Goal: Task Accomplishment & Management: Use online tool/utility

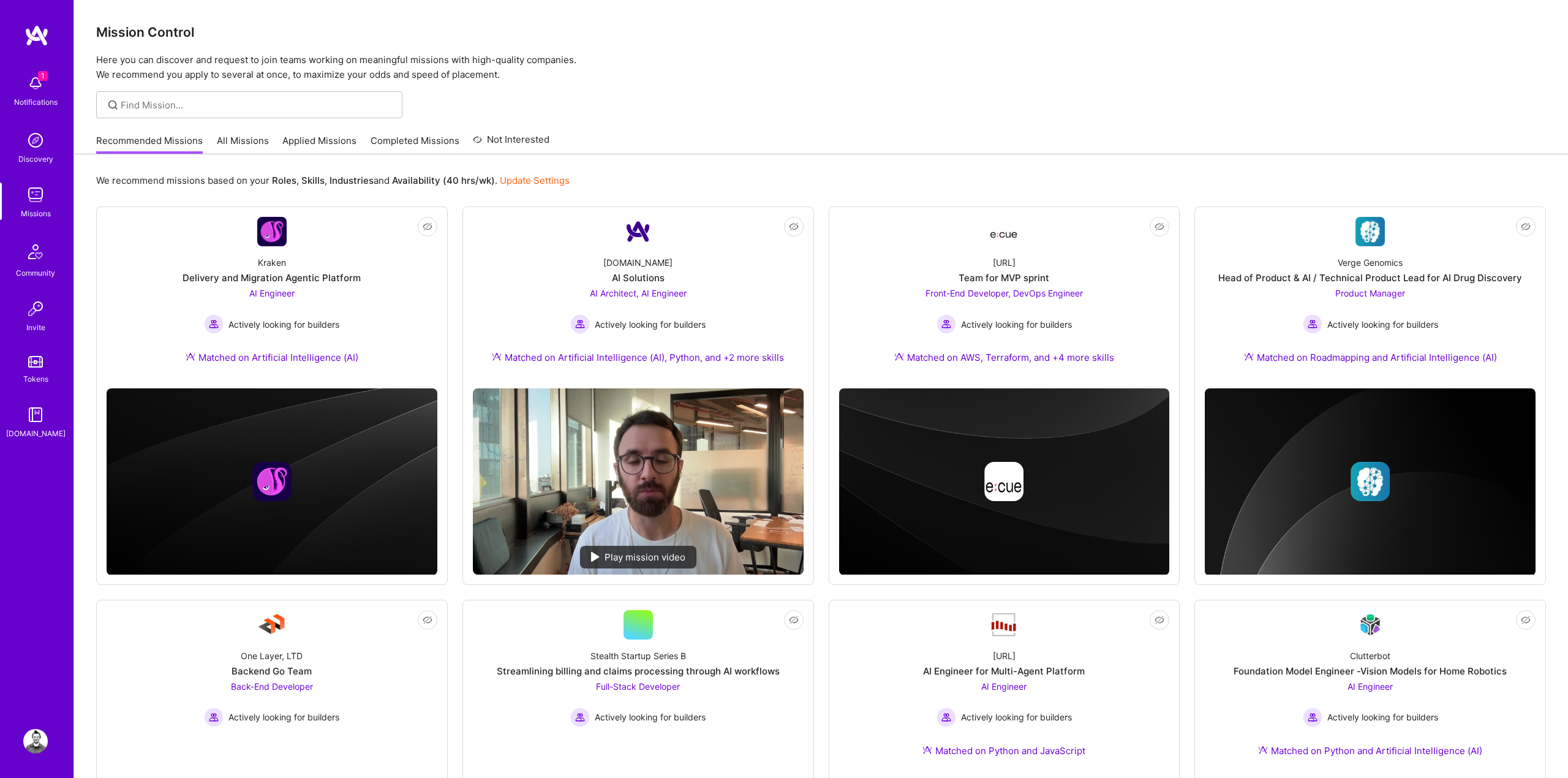
click at [43, 141] on img at bounding box center [35, 140] width 24 height 24
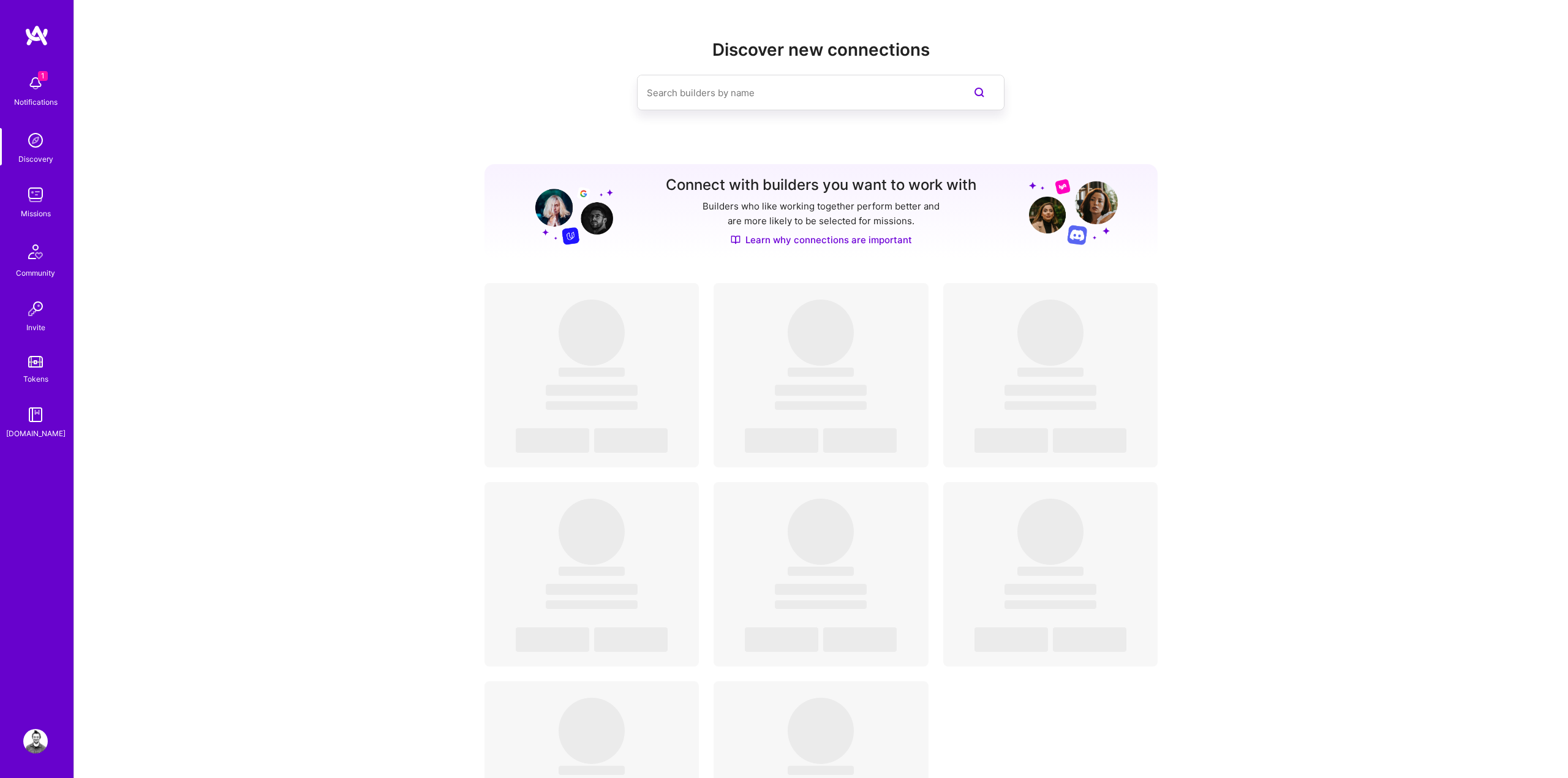
click at [50, 88] on div "1 Notifications" at bounding box center [35, 89] width 76 height 42
click at [26, 86] on div "1 Notifications Discovery Missions Community Invite Tokens [DOMAIN_NAME]" at bounding box center [36, 253] width 73 height 371
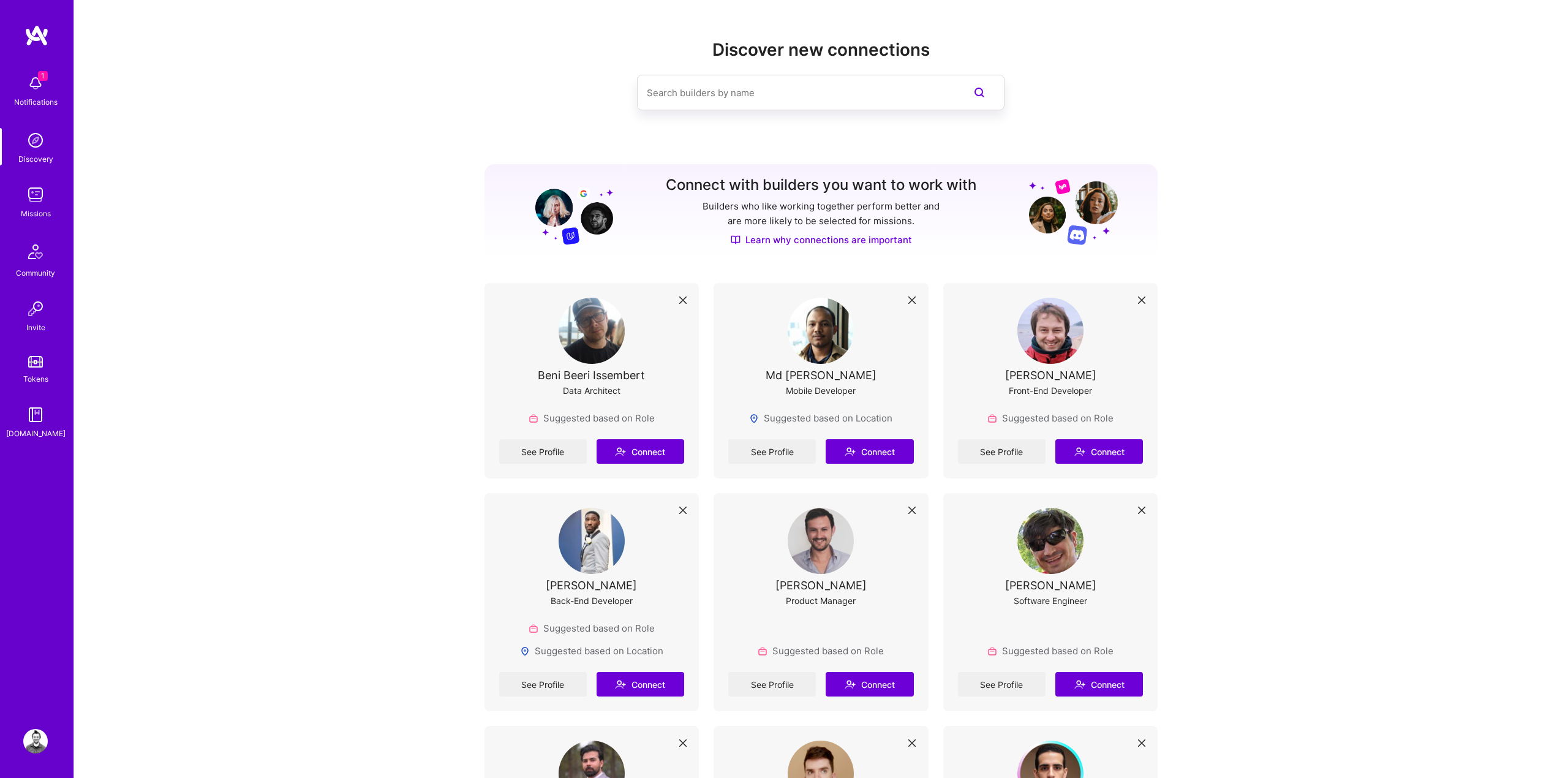
click at [45, 205] on img at bounding box center [35, 194] width 24 height 24
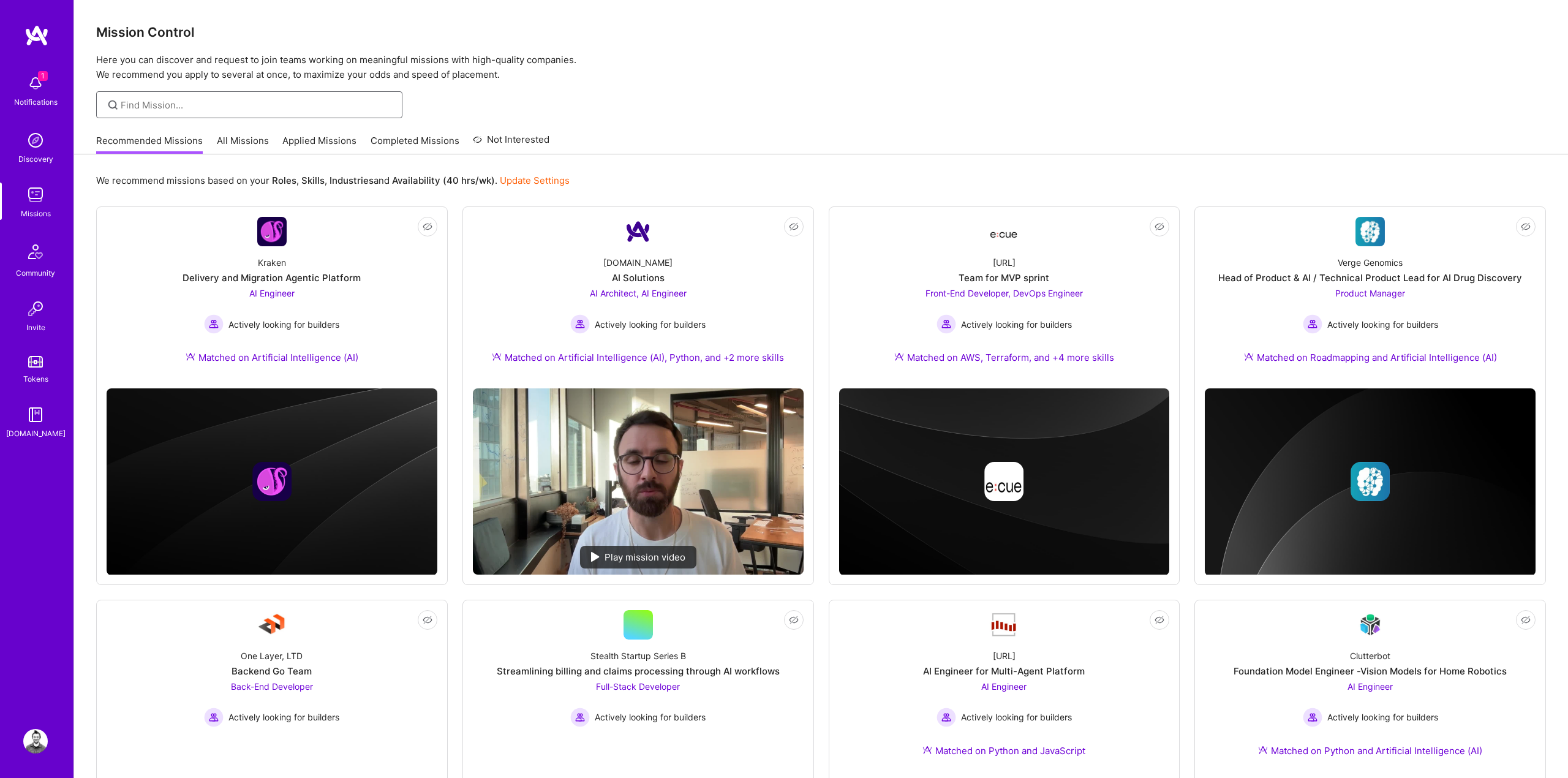
click at [266, 109] on input at bounding box center [257, 104] width 273 height 13
click at [239, 141] on link "All Missions" at bounding box center [243, 144] width 52 height 20
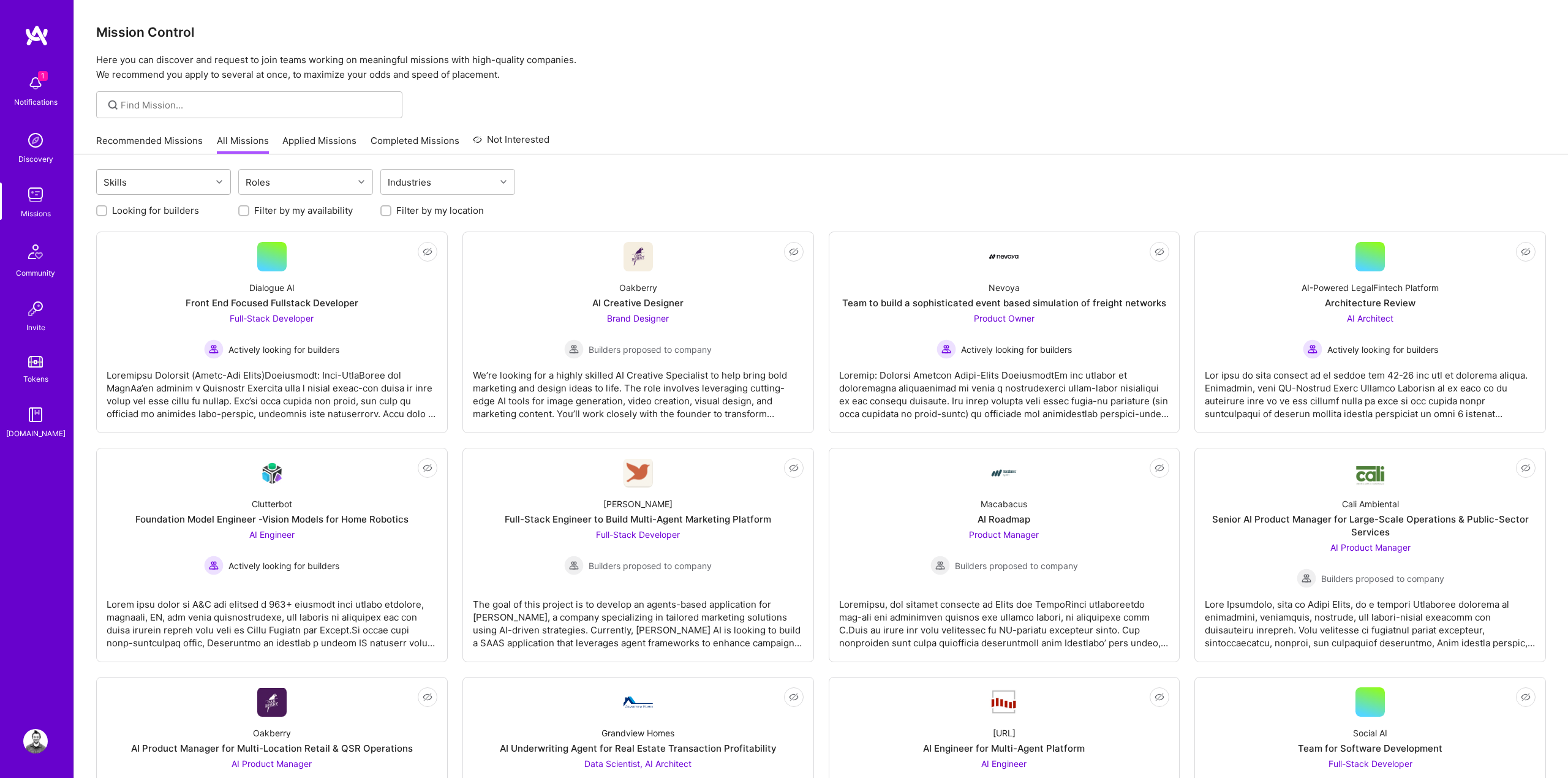
click at [178, 182] on div "Skills" at bounding box center [154, 182] width 115 height 24
type input "rub"
click at [171, 215] on div "Ruby on Rails" at bounding box center [163, 213] width 120 height 13
checkbox input "true"
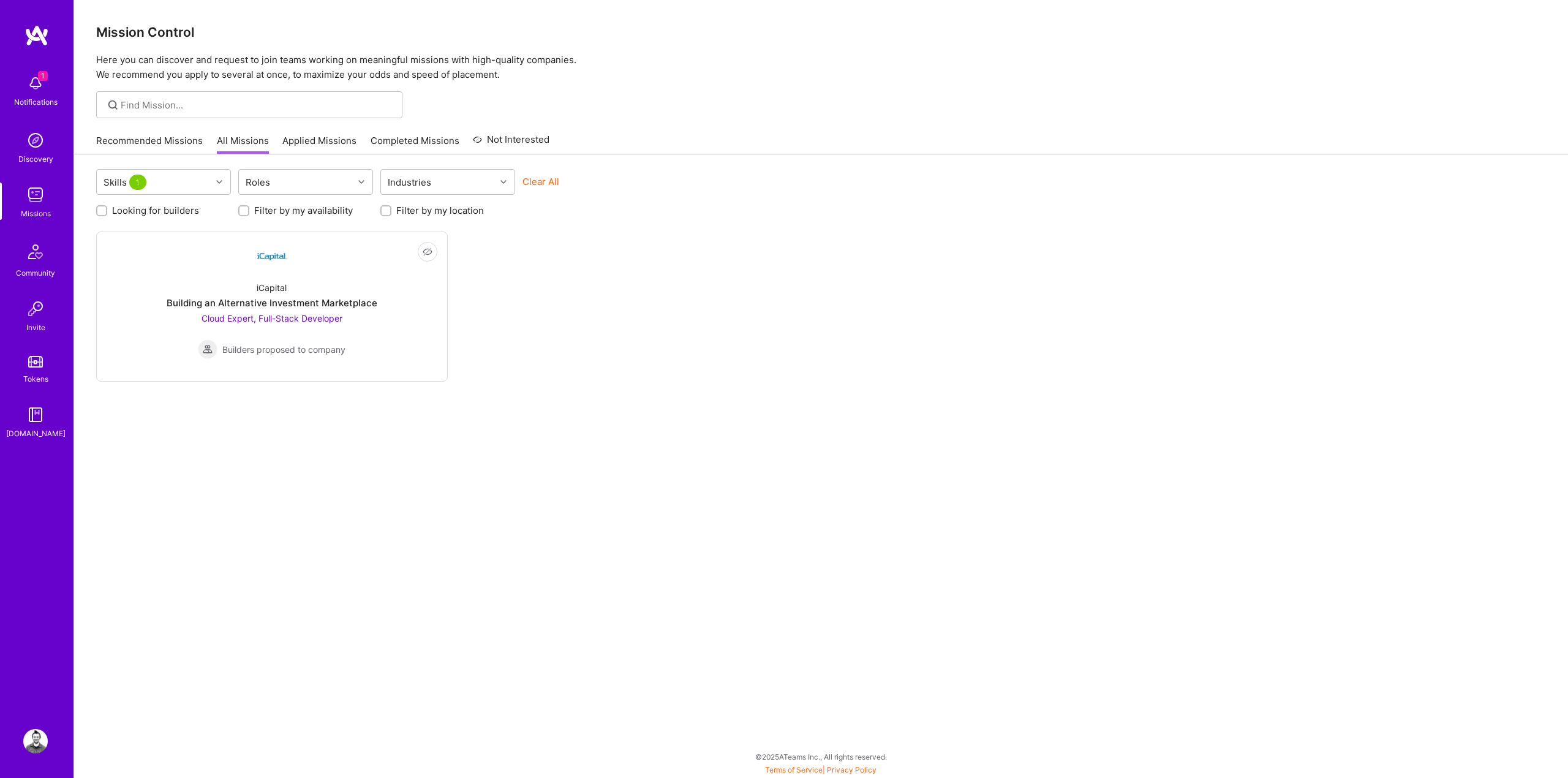
drag, startPoint x: 785, startPoint y: 237, endPoint x: 719, endPoint y: 300, distance: 91.2
click at [786, 237] on div "Not Interested iCapital Building an Alternative Investment Marketplace Cloud Ex…" at bounding box center [821, 306] width 1450 height 150
click at [346, 302] on div "Building an Alternative Investment Marketplace" at bounding box center [272, 302] width 211 height 13
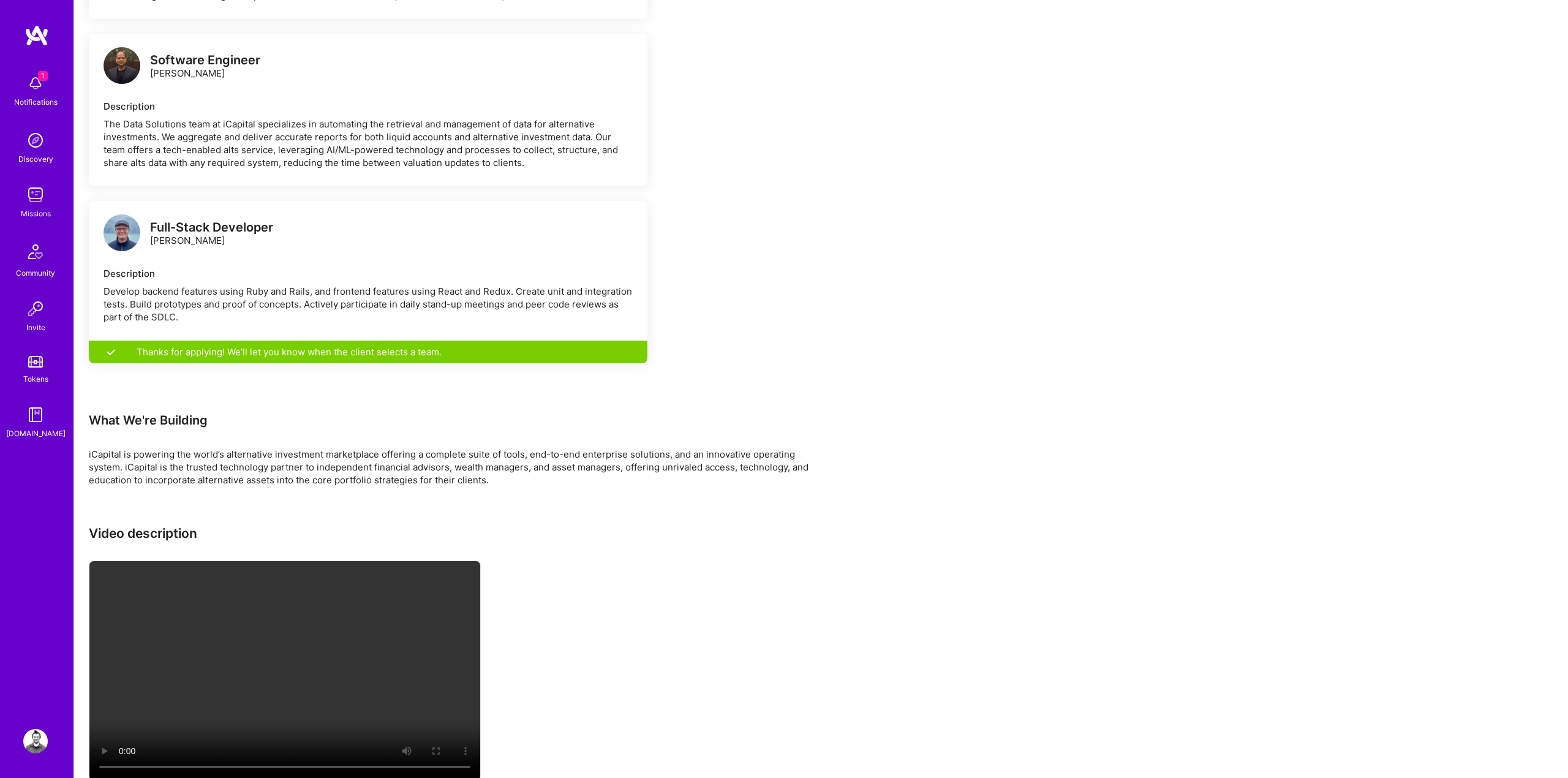
scroll to position [2694, 0]
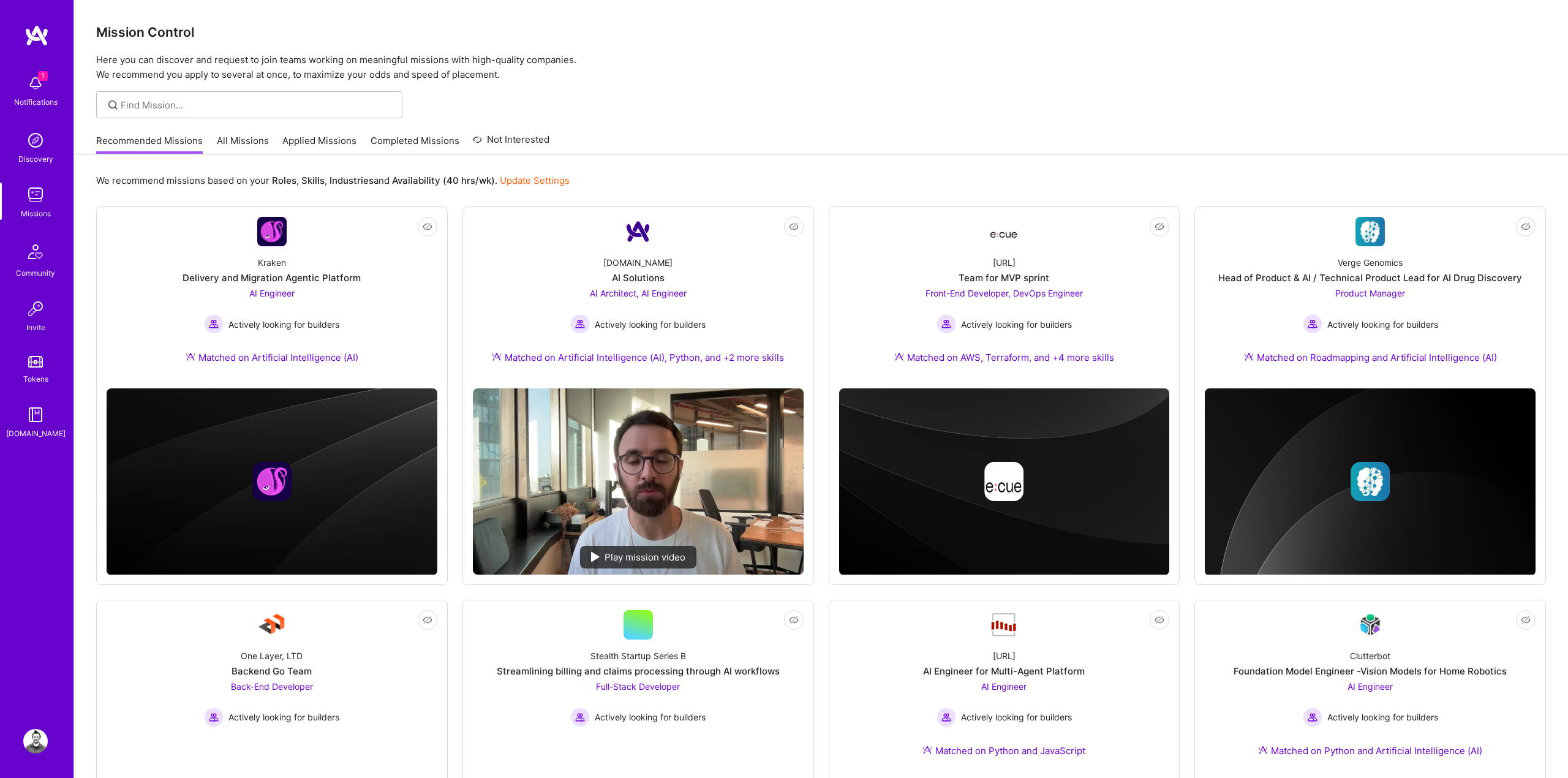
click at [1029, 64] on p "Here you can discover and request to join teams working on meaningful missions …" at bounding box center [821, 67] width 1450 height 29
